Goal: Find specific page/section: Find specific page/section

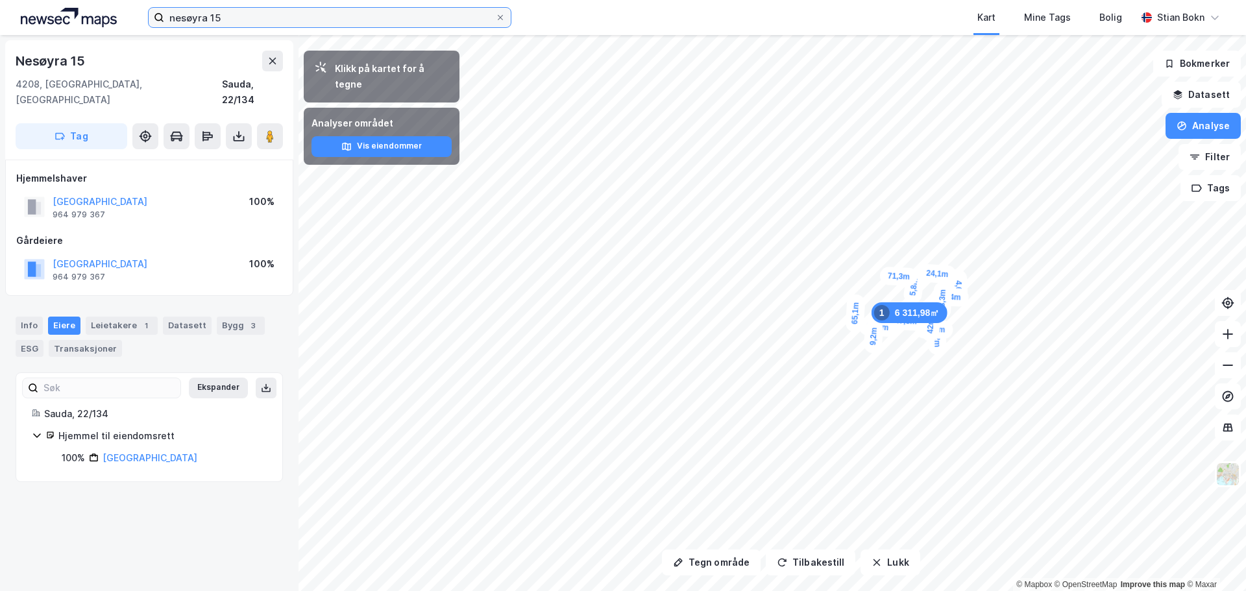
click at [250, 19] on input "nesøyra 15" at bounding box center [329, 17] width 331 height 19
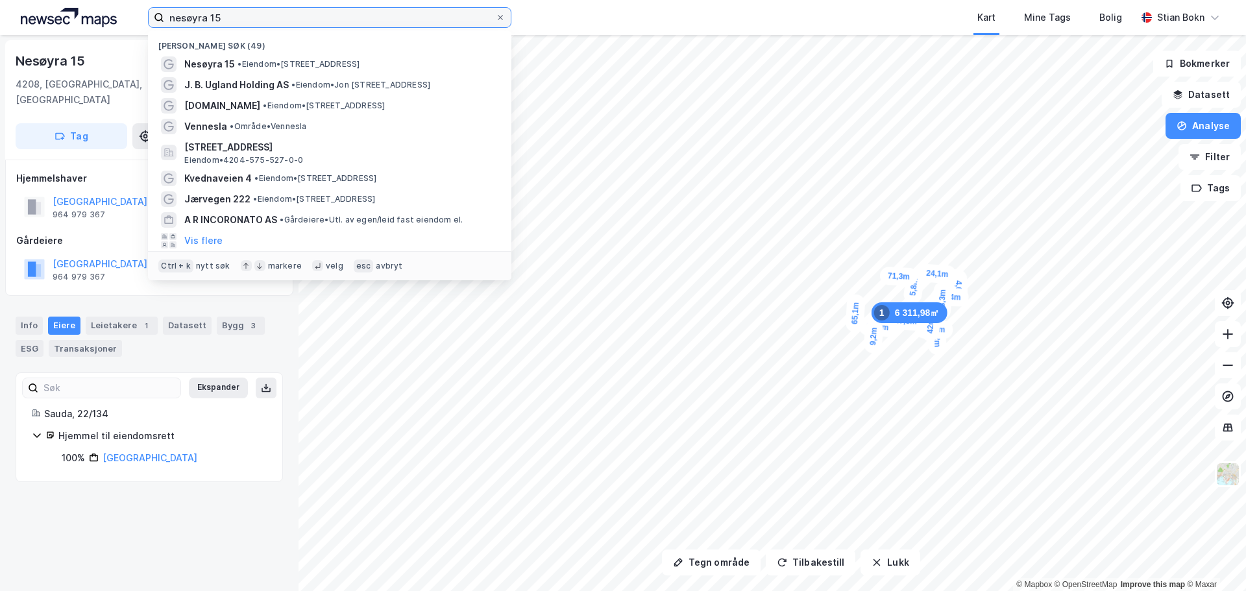
click at [250, 19] on input "nesøyra 15" at bounding box center [329, 17] width 331 height 19
click at [228, 13] on input "nesøyra 15" at bounding box center [329, 17] width 331 height 19
click at [232, 17] on input "nesøyra 15" at bounding box center [329, 17] width 331 height 19
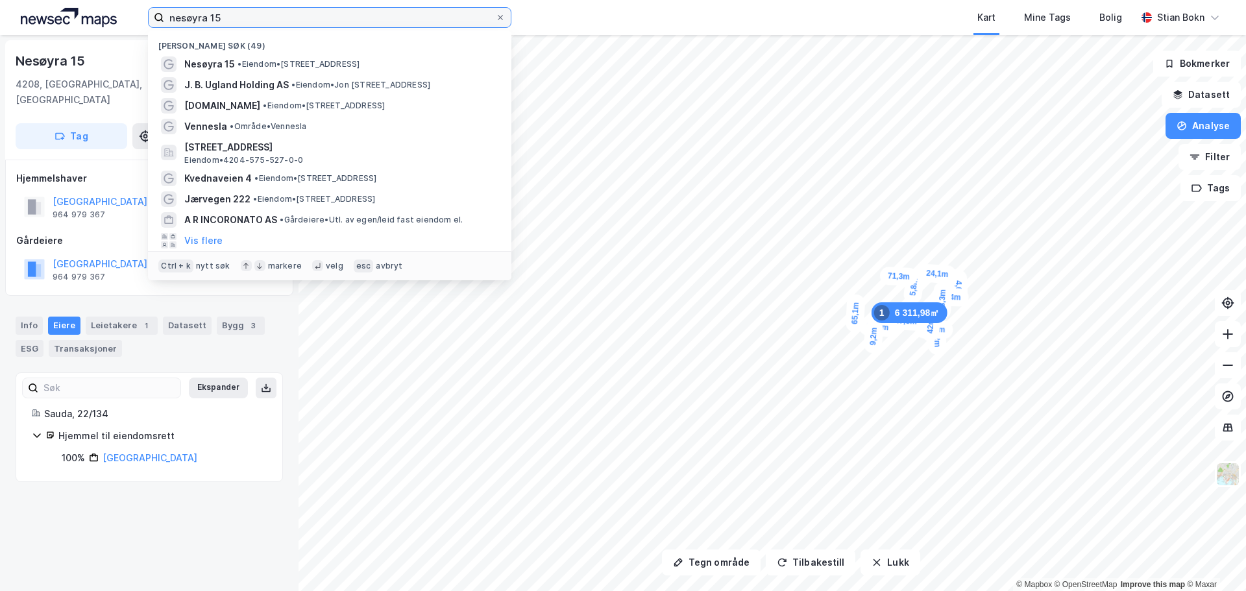
click at [232, 17] on input "nesøyra 15" at bounding box center [329, 17] width 331 height 19
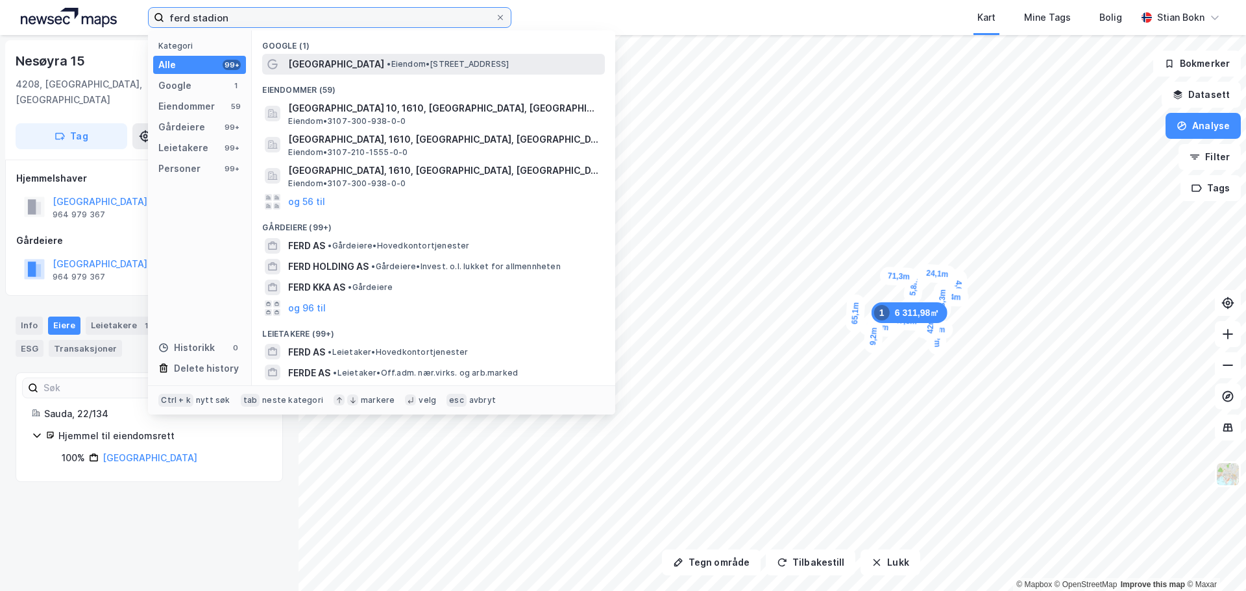
type input "ferd stadion"
click at [387, 67] on span "• Eiendom • [STREET_ADDRESS]" at bounding box center [448, 64] width 122 height 10
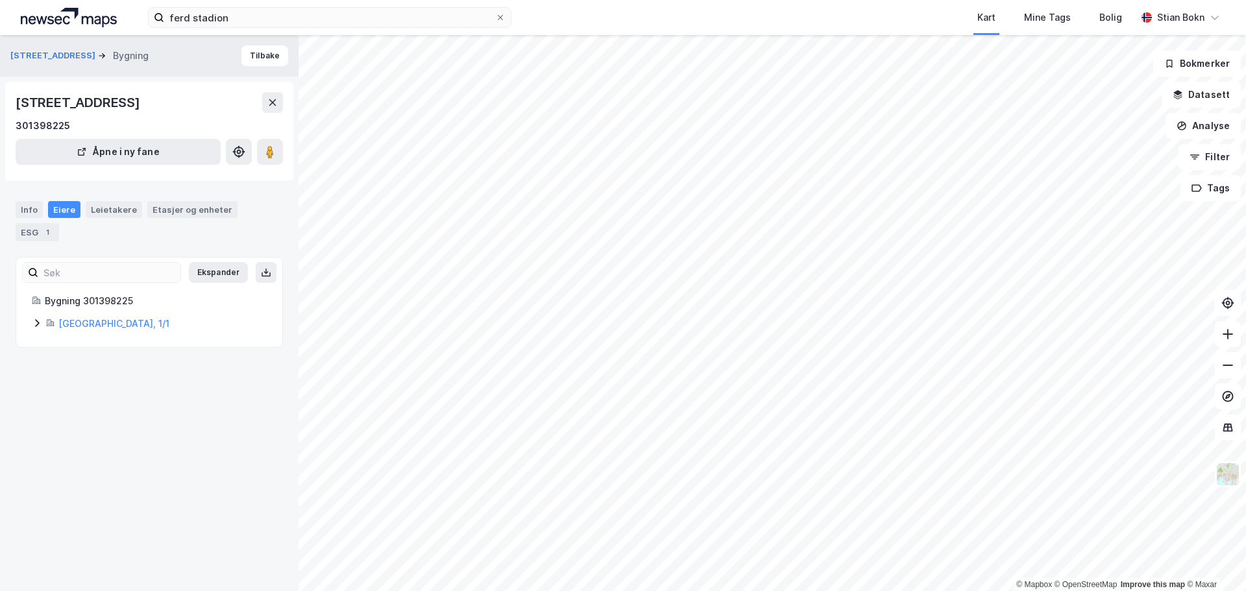
click at [36, 323] on icon at bounding box center [37, 323] width 10 height 10
click at [113, 208] on div "Leietakere" at bounding box center [114, 209] width 56 height 17
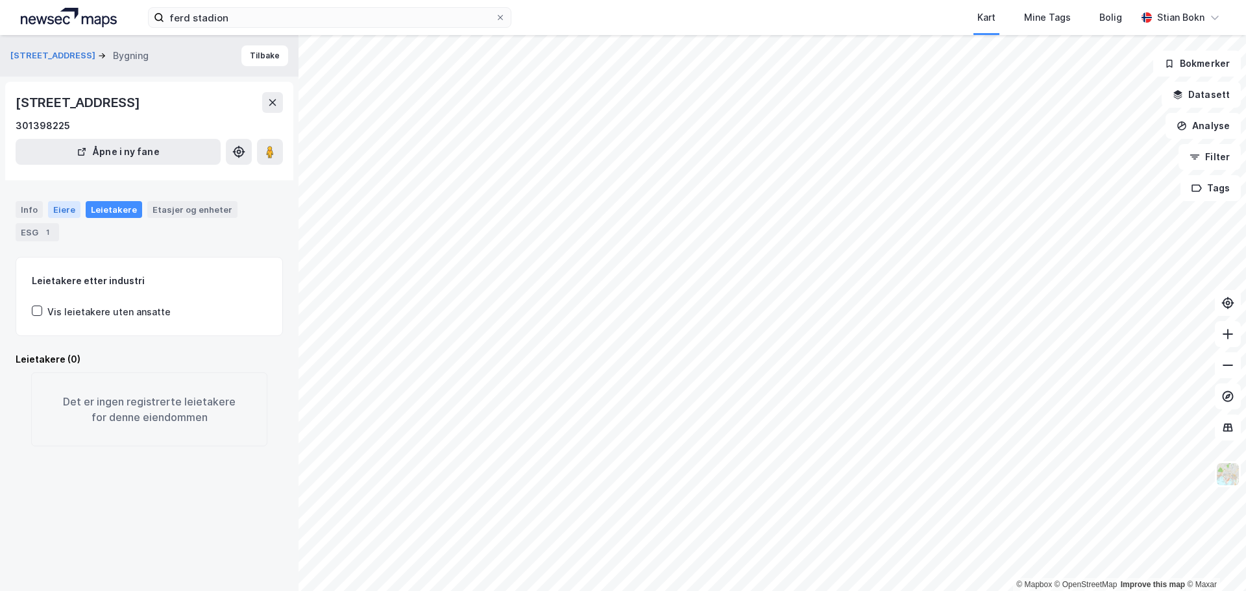
click at [63, 210] on div "Eiere" at bounding box center [64, 209] width 32 height 17
